Goal: Task Accomplishment & Management: Use online tool/utility

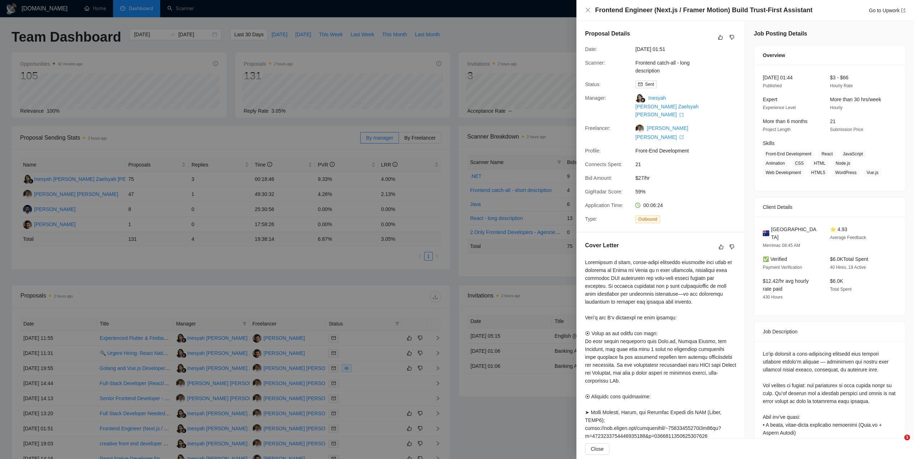
scroll to position [108, 0]
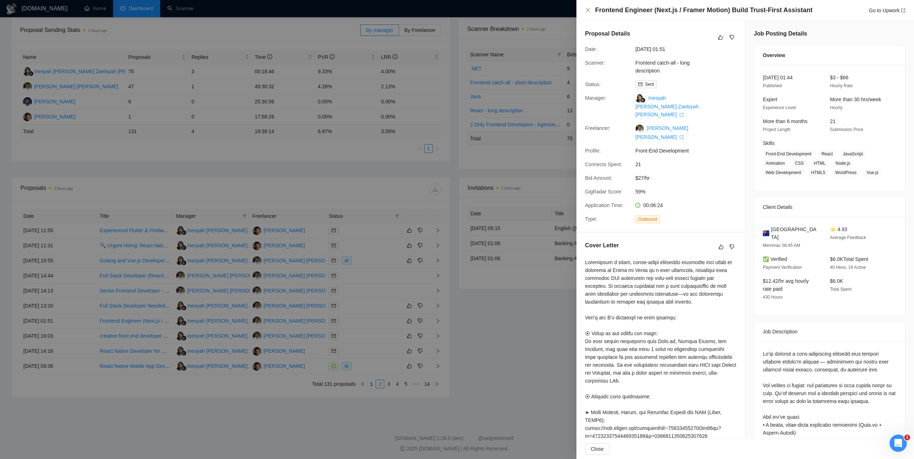
click at [447, 25] on div at bounding box center [457, 229] width 914 height 459
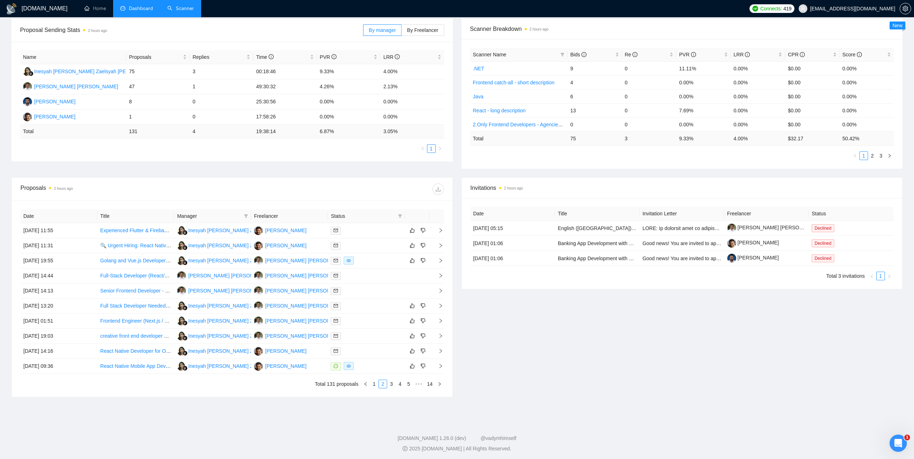
click at [173, 8] on link "Scanner" at bounding box center [180, 8] width 27 height 6
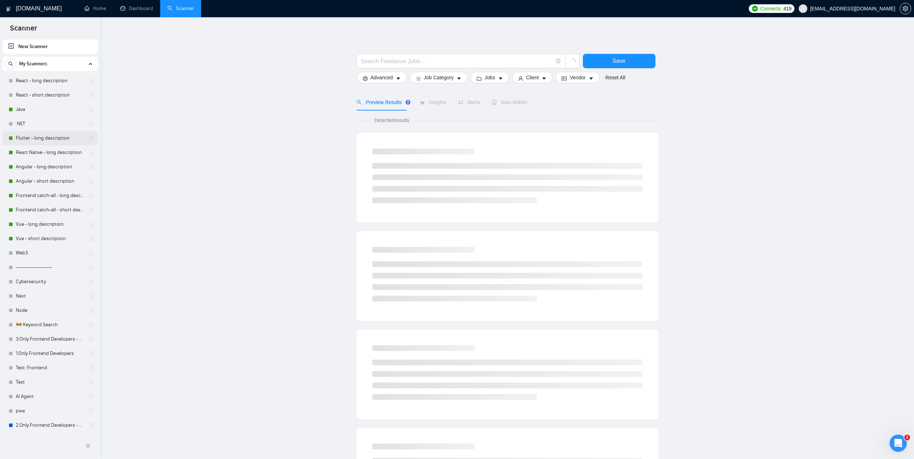
click at [50, 144] on link "Flutter - long description" at bounding box center [50, 138] width 68 height 14
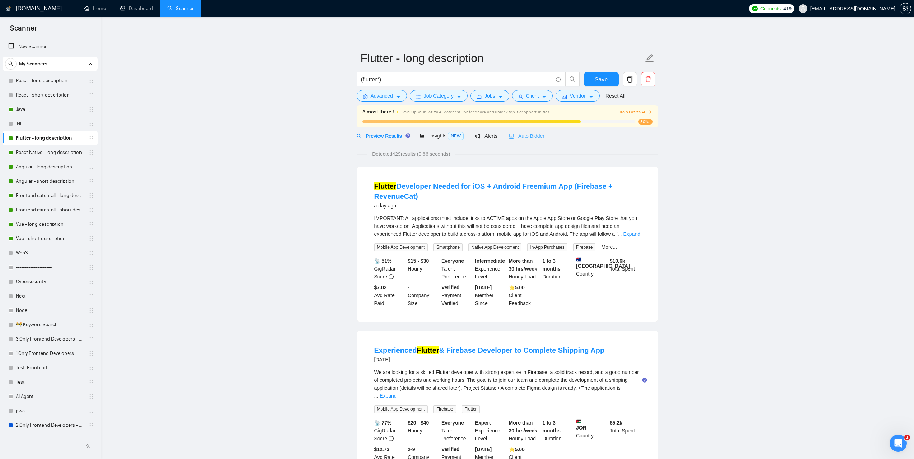
click at [526, 140] on div "Auto Bidder" at bounding box center [527, 135] width 36 height 17
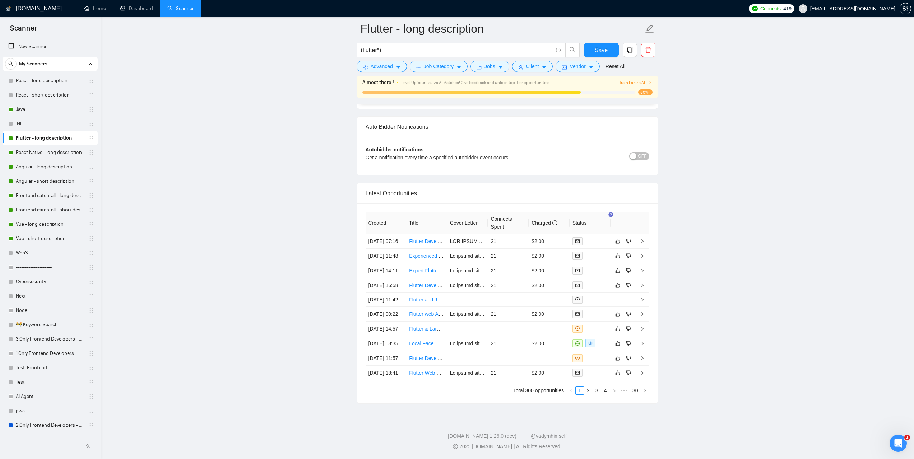
scroll to position [1687, 0]
click at [141, 11] on link "Dashboard" at bounding box center [136, 8] width 33 height 6
